Goal: Navigation & Orientation: Find specific page/section

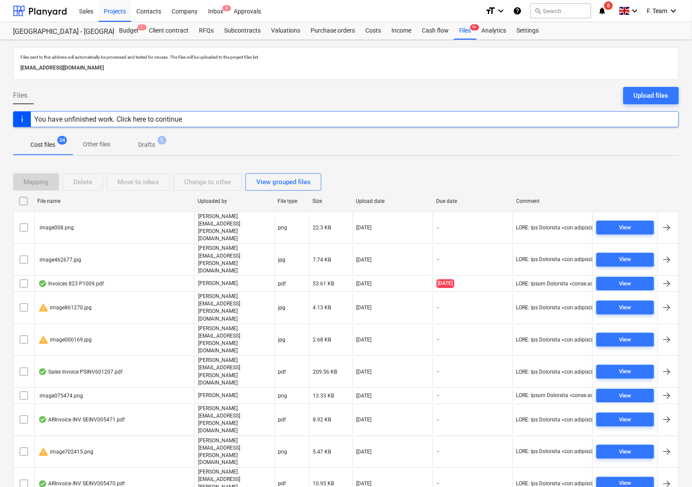
click at [271, 94] on div "Files Upload files" at bounding box center [346, 99] width 666 height 24
click at [22, 9] on div at bounding box center [40, 11] width 54 height 22
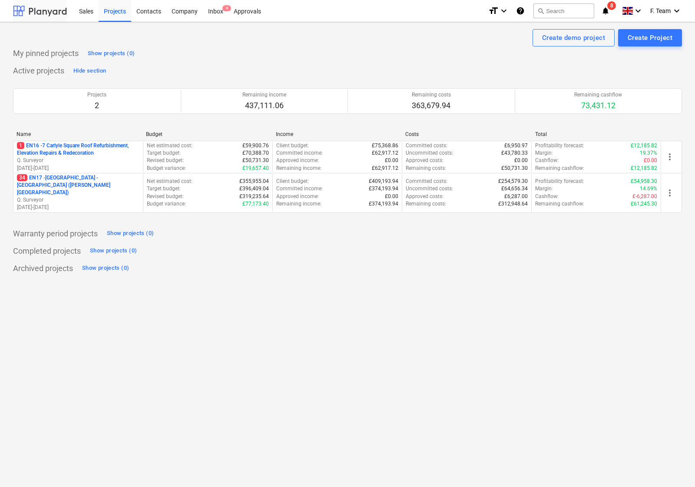
click at [51, 17] on div at bounding box center [40, 11] width 54 height 22
click at [211, 11] on div "Inbox 4" at bounding box center [216, 11] width 26 height 22
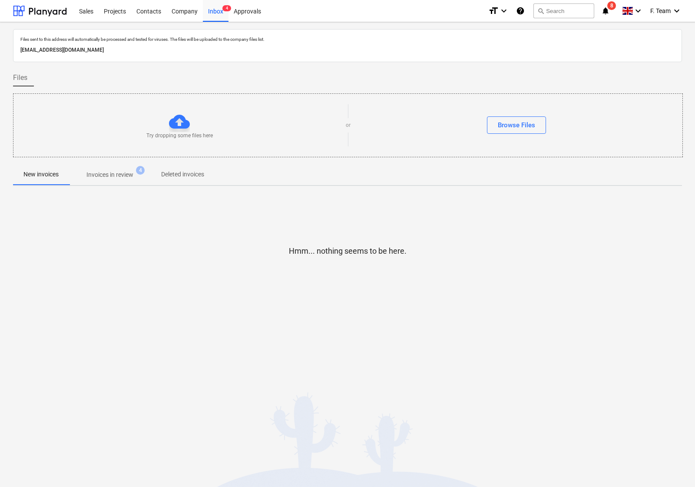
click at [96, 177] on p "Invoices in review" at bounding box center [109, 174] width 47 height 9
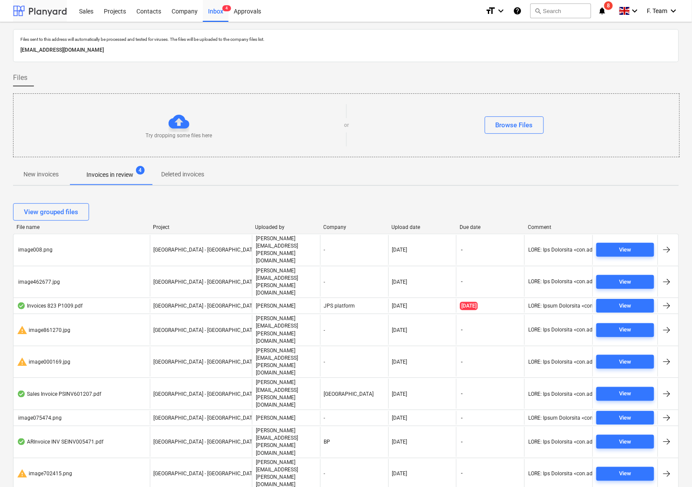
click at [26, 13] on div at bounding box center [40, 11] width 54 height 22
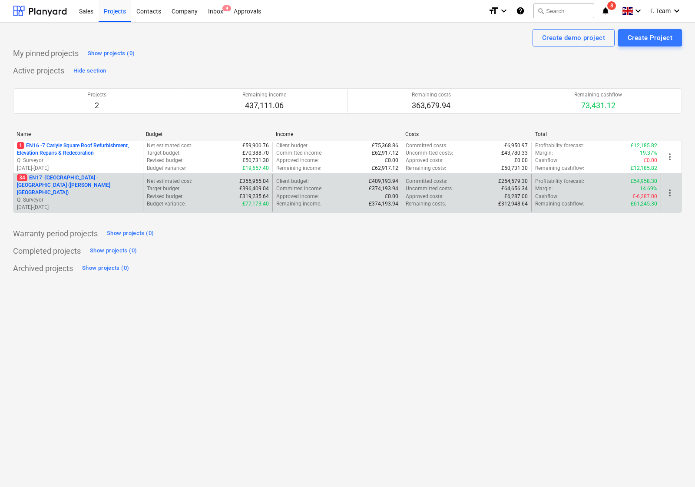
click at [248, 193] on p "£319,235.64" at bounding box center [254, 196] width 30 height 7
click at [118, 196] on p "Q. Surveyor" at bounding box center [78, 199] width 122 height 7
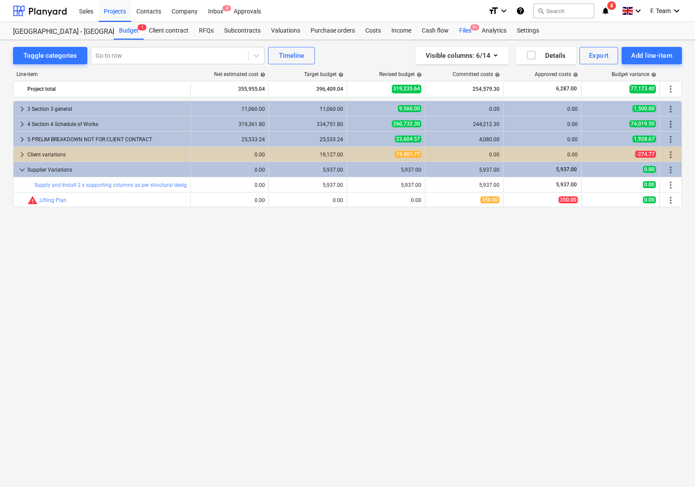
click at [459, 33] on div "Files 9+" at bounding box center [465, 30] width 23 height 17
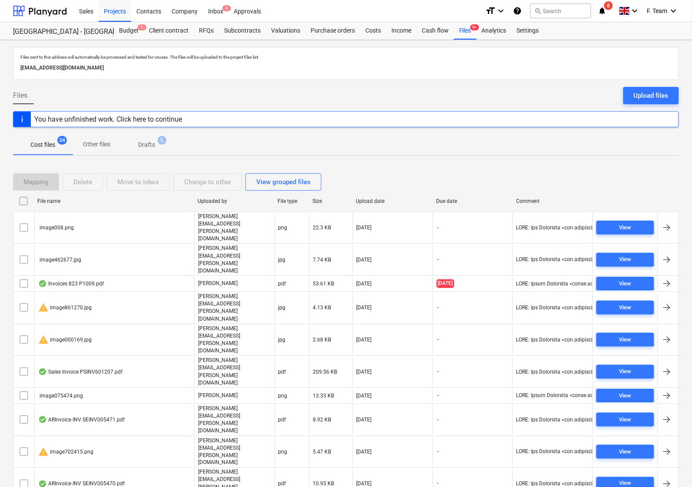
click at [502, 172] on div "Mapping Delete Move to inbox Change to other View grouped files" at bounding box center [346, 182] width 666 height 24
